Goal: Browse casually: Explore the website without a specific task or goal

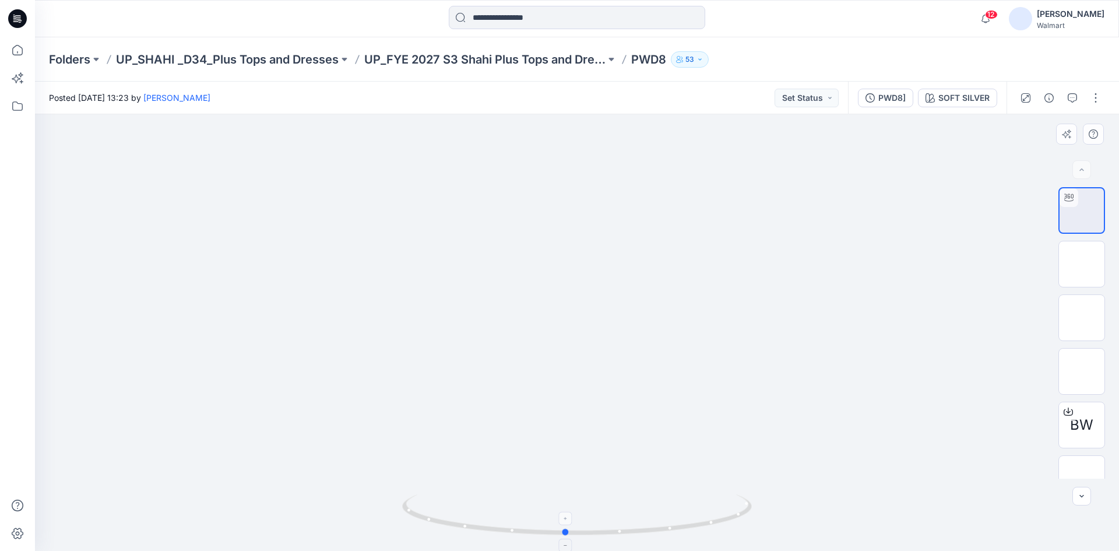
drag, startPoint x: 614, startPoint y: 539, endPoint x: 530, endPoint y: 531, distance: 84.9
click at [530, 531] on div at bounding box center [577, 522] width 350 height 58
drag, startPoint x: 677, startPoint y: 261, endPoint x: 504, endPoint y: 383, distance: 212.1
drag, startPoint x: 572, startPoint y: 370, endPoint x: 543, endPoint y: 139, distance: 232.6
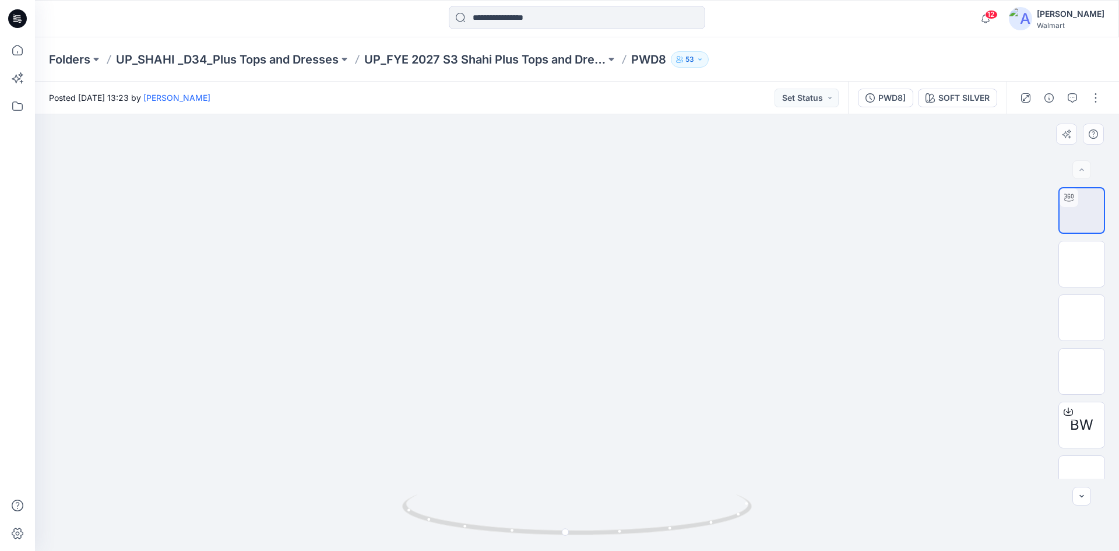
drag, startPoint x: 564, startPoint y: 114, endPoint x: 568, endPoint y: 93, distance: 21.4
click at [562, 80] on div "Folders UP_SHAHI _D34_Plus Tops and Dresses UP_FYE 2027 S3 Shahi Plus Tops and …" at bounding box center [577, 294] width 1084 height 514
drag, startPoint x: 648, startPoint y: 526, endPoint x: 525, endPoint y: 521, distance: 123.1
click at [525, 521] on icon at bounding box center [578, 516] width 353 height 44
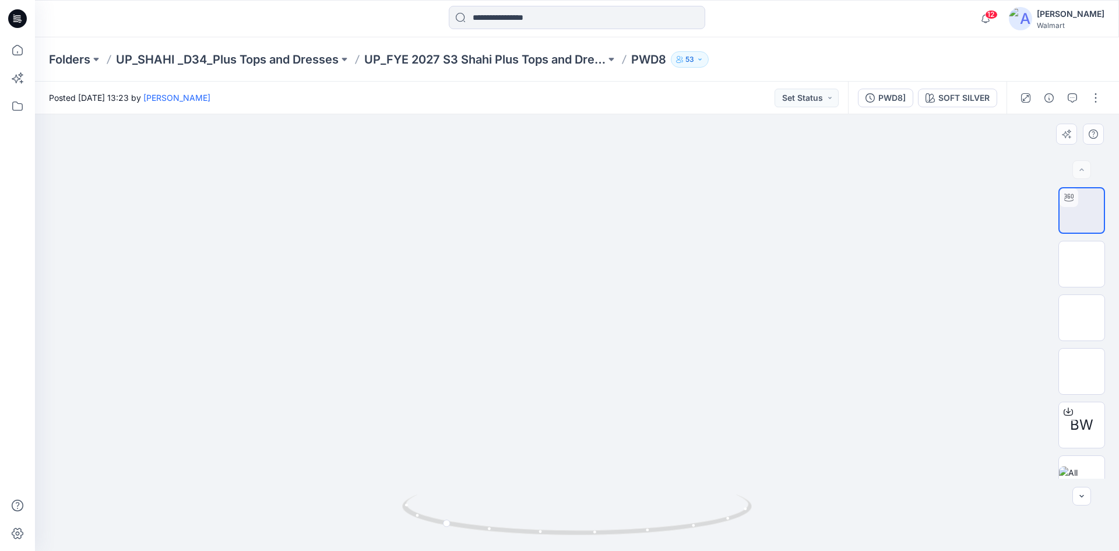
drag, startPoint x: 603, startPoint y: 533, endPoint x: 591, endPoint y: 269, distance: 264.4
click at [601, 541] on div at bounding box center [577, 332] width 1084 height 437
drag, startPoint x: 580, startPoint y: 209, endPoint x: 549, endPoint y: 491, distance: 283.9
drag, startPoint x: 538, startPoint y: 361, endPoint x: 549, endPoint y: 395, distance: 35.0
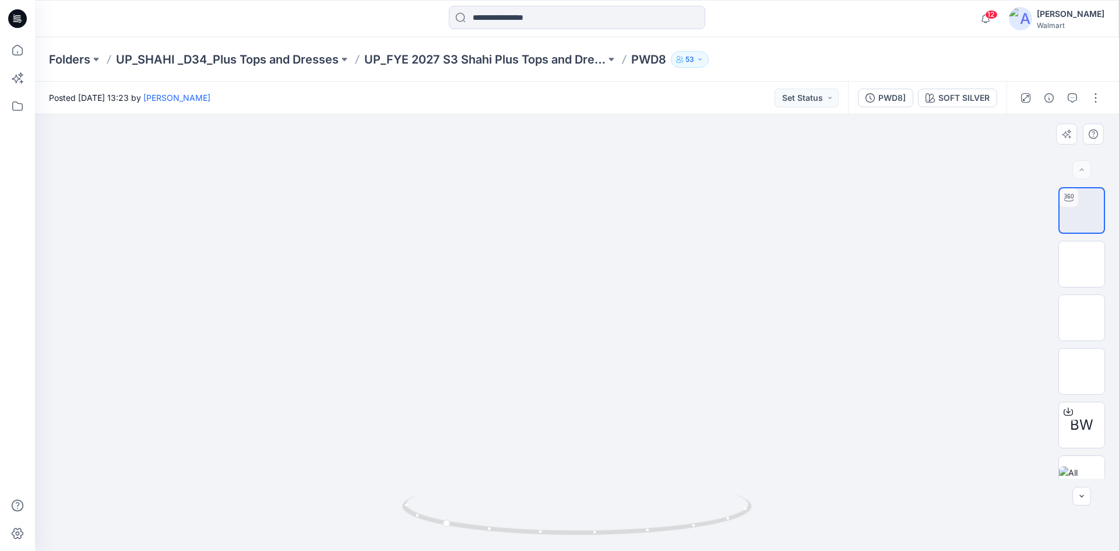
drag, startPoint x: 532, startPoint y: 531, endPoint x: 713, endPoint y: 517, distance: 181.2
click at [713, 517] on icon at bounding box center [578, 516] width 353 height 44
drag, startPoint x: 614, startPoint y: 321, endPoint x: 588, endPoint y: 396, distance: 79.5
click at [597, 384] on img at bounding box center [558, 256] width 2070 height 2070
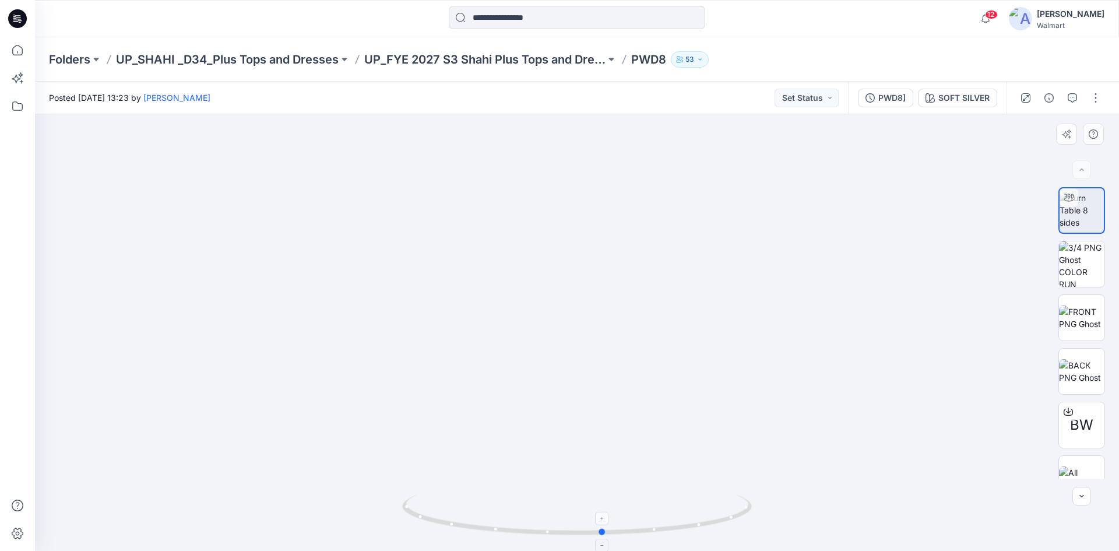
drag, startPoint x: 540, startPoint y: 533, endPoint x: 501, endPoint y: 534, distance: 39.7
click at [501, 534] on icon at bounding box center [578, 516] width 353 height 44
drag, startPoint x: 507, startPoint y: 336, endPoint x: 513, endPoint y: 374, distance: 38.3
click at [513, 374] on img at bounding box center [572, 363] width 2070 height 2070
click at [28, 19] on div at bounding box center [17, 18] width 37 height 37
